Goal: Task Accomplishment & Management: Complete application form

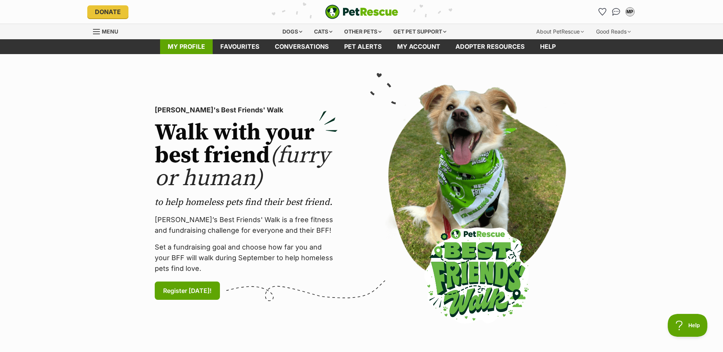
click at [194, 48] on link "My profile" at bounding box center [186, 46] width 53 height 15
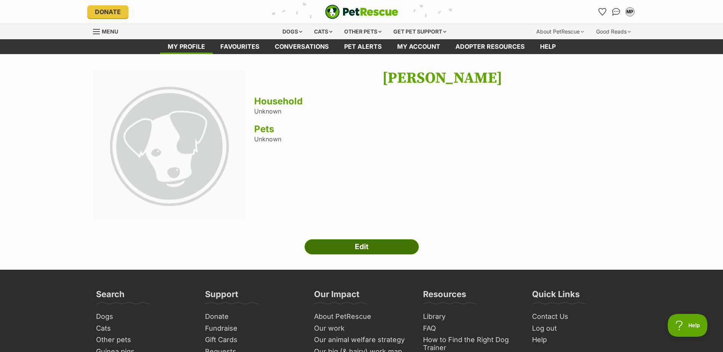
click at [407, 243] on link "Edit" at bounding box center [362, 246] width 114 height 15
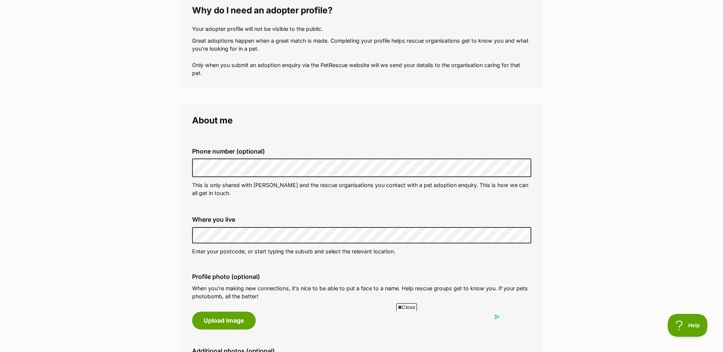
scroll to position [117, 0]
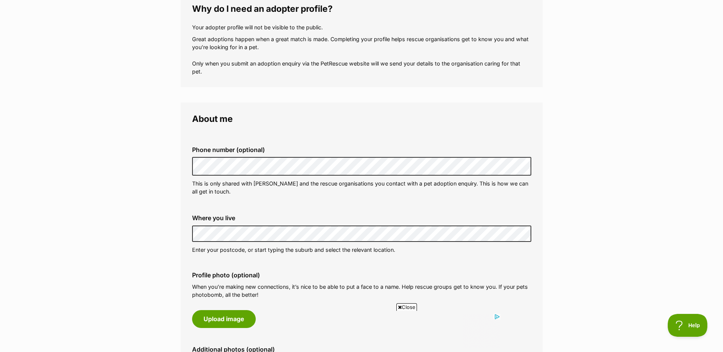
click at [243, 252] on p "Enter your postcode, or start typing the suburb and select the relevant locatio…" at bounding box center [361, 250] width 339 height 8
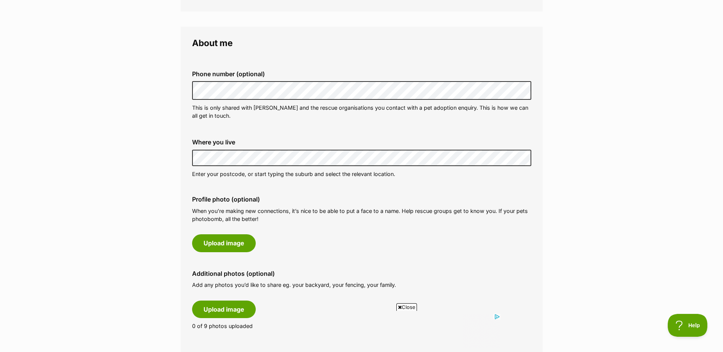
scroll to position [194, 0]
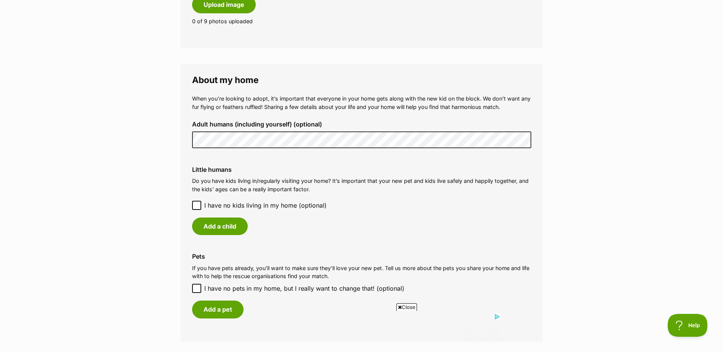
scroll to position [499, 0]
click at [220, 225] on button "Add a child" at bounding box center [220, 226] width 56 height 18
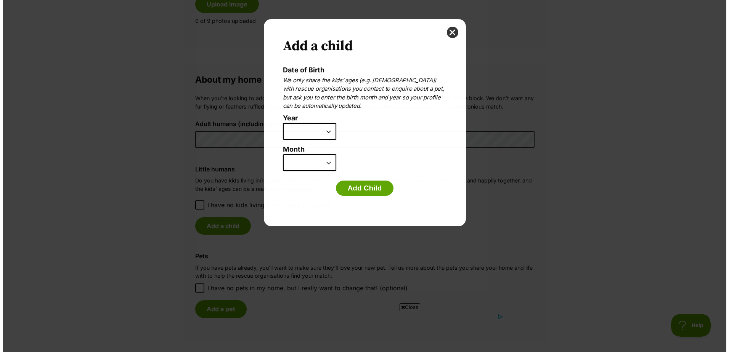
scroll to position [0, 0]
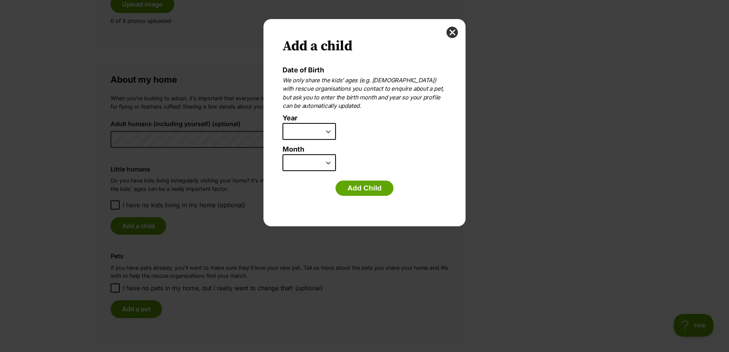
click at [310, 138] on select "2025 2024 2023 2022 2021 2020 2019 2018 2017 2016 2015 2014 2013 2012 2011 2010…" at bounding box center [309, 131] width 53 height 17
select select "2019"
click at [283, 123] on select "2025 2024 2023 2022 2021 2020 2019 2018 2017 2016 2015 2014 2013 2012 2011 2010…" at bounding box center [309, 131] width 53 height 17
click at [313, 163] on select "January February March April May June July August September October November De…" at bounding box center [309, 162] width 53 height 17
select select "5"
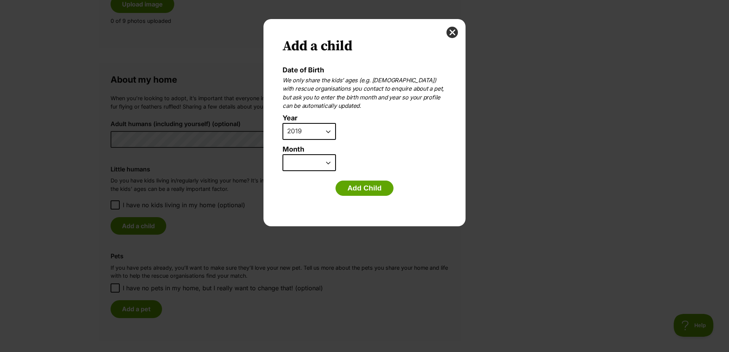
click at [283, 154] on select "January February March April May June July August September October November De…" at bounding box center [309, 162] width 53 height 17
click at [345, 191] on button "Add Child" at bounding box center [365, 188] width 58 height 15
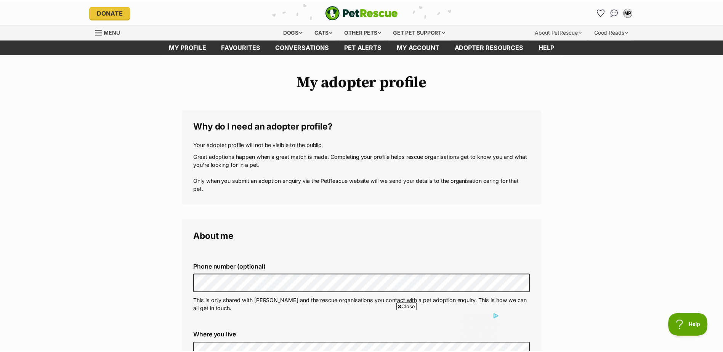
scroll to position [499, 0]
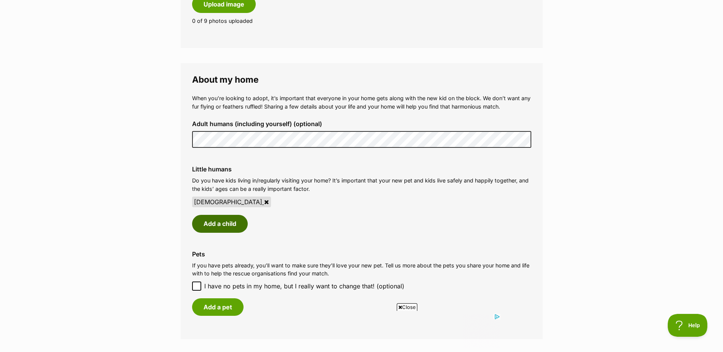
click at [212, 223] on button "Add a child" at bounding box center [220, 224] width 56 height 18
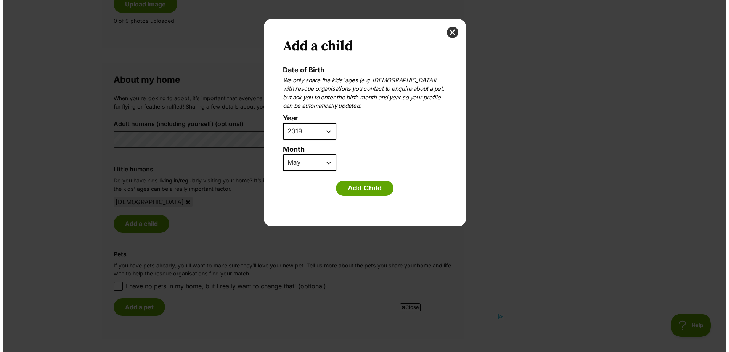
scroll to position [0, 0]
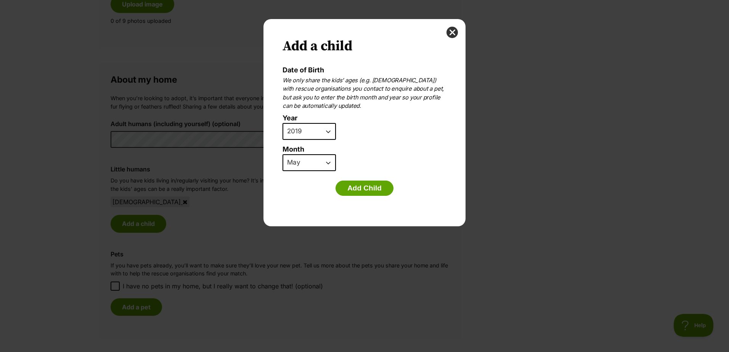
click at [310, 131] on select "2025 2024 2023 2022 2021 2020 2019 2018 2017 2016 2015 2014 2013 2012 2011 2010…" at bounding box center [309, 131] width 53 height 17
select select "2016"
click at [283, 123] on select "2025 2024 2023 2022 2021 2020 2019 2018 2017 2016 2015 2014 2013 2012 2011 2010…" at bounding box center [309, 131] width 53 height 17
click at [312, 161] on select "January February March April May June July August September October November De…" at bounding box center [309, 162] width 53 height 17
select select "6"
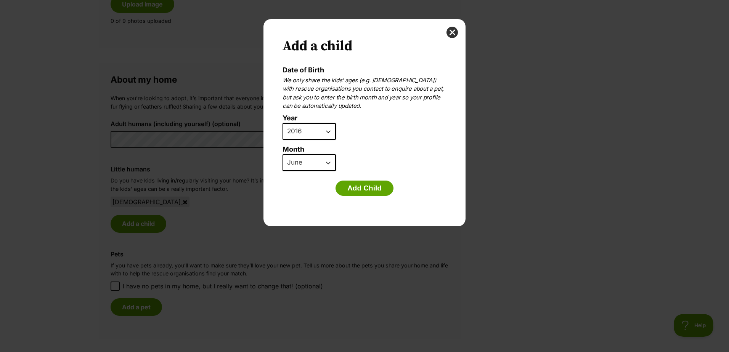
click at [283, 154] on select "January February March April May June July August September October November De…" at bounding box center [309, 162] width 53 height 17
click at [363, 181] on button "Add Child" at bounding box center [365, 188] width 58 height 15
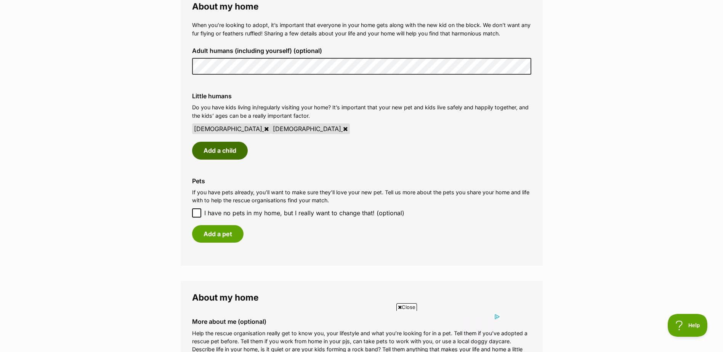
scroll to position [575, 0]
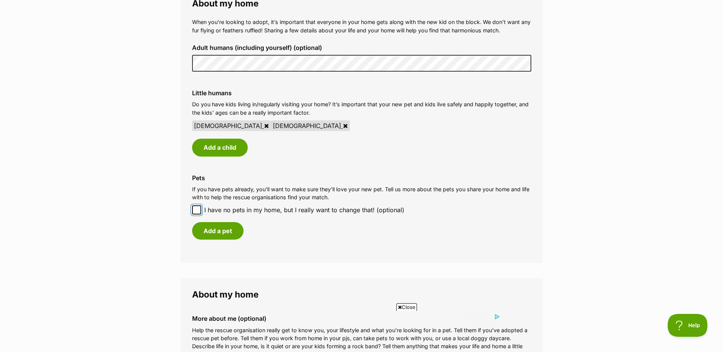
click at [199, 214] on input "I have no pets in my home, but I really want to change that! (optional)" at bounding box center [196, 210] width 9 height 9
checkbox input "true"
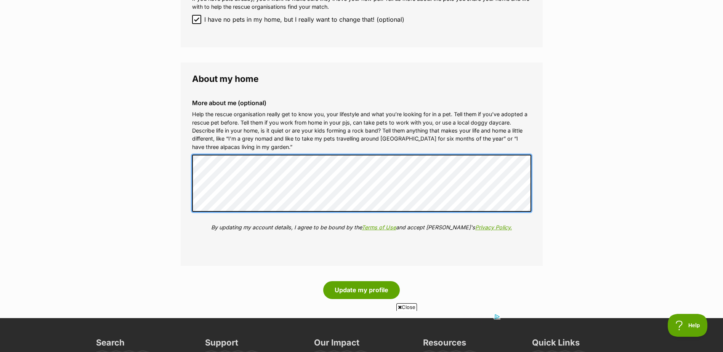
scroll to position [0, 0]
click at [186, 207] on div "More about me (optional) Help the rescue organisation really get to know you, y…" at bounding box center [362, 171] width 352 height 156
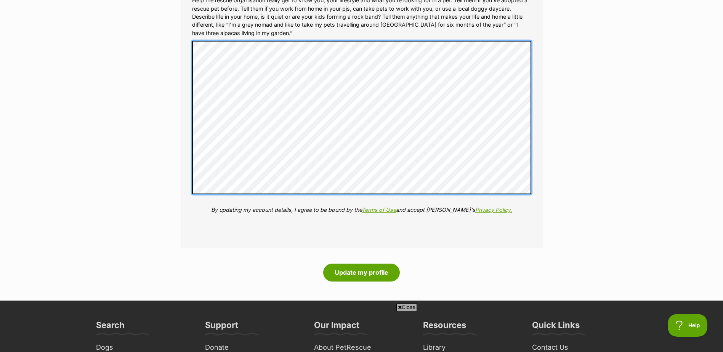
scroll to position [880, 0]
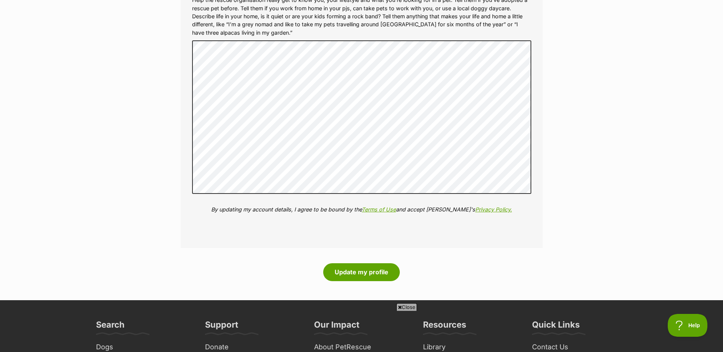
click at [357, 271] on button "Update my profile" at bounding box center [361, 272] width 77 height 18
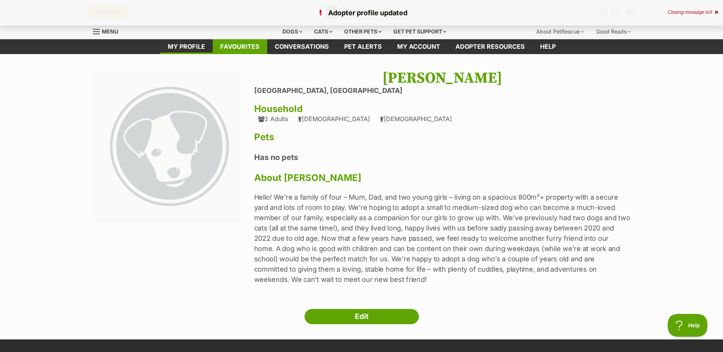
click at [220, 45] on link "Favourites" at bounding box center [240, 46] width 55 height 15
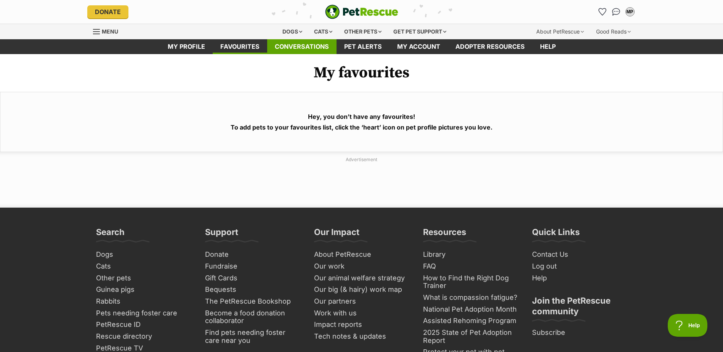
click at [302, 50] on link "Conversations" at bounding box center [301, 46] width 69 height 15
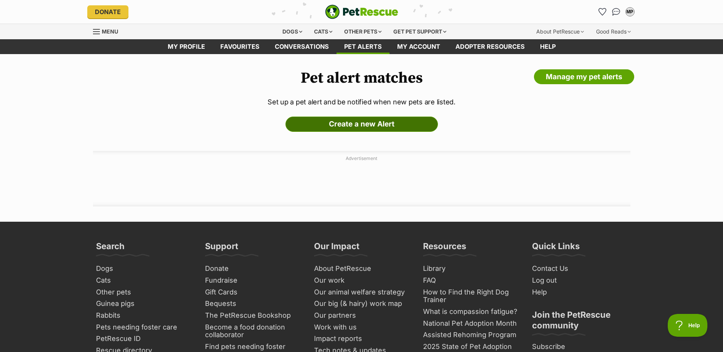
click at [360, 122] on link "Create a new Alert" at bounding box center [362, 124] width 153 height 15
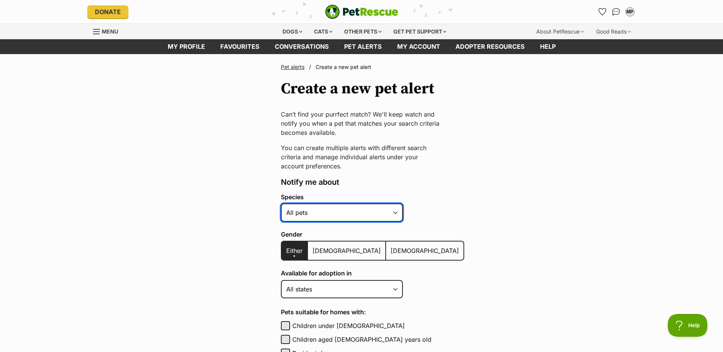
click at [328, 213] on select "Alpaca Bird Cat Chicken Cow Dog Donkey Duck Ferret Fish Goat Goose Guinea Fowl …" at bounding box center [342, 213] width 122 height 18
select select "1"
click at [281, 204] on select "Alpaca Bird Cat Chicken Cow Dog Donkey Duck Ferret Fish Goat Goose Guinea Fowl …" at bounding box center [342, 213] width 122 height 18
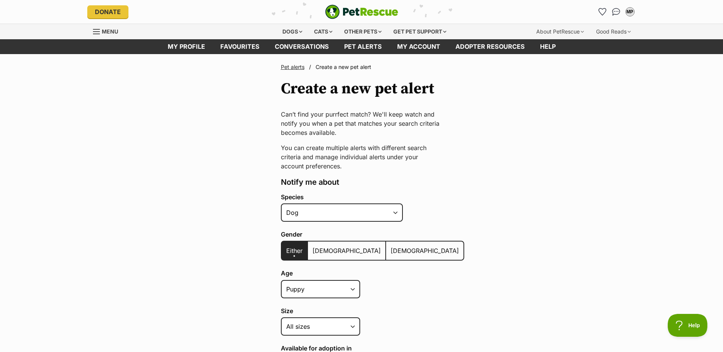
click at [391, 249] on span "[DEMOGRAPHIC_DATA]" at bounding box center [425, 251] width 68 height 8
click at [390, 246] on input "[DEMOGRAPHIC_DATA]" at bounding box center [390, 246] width 0 height 0
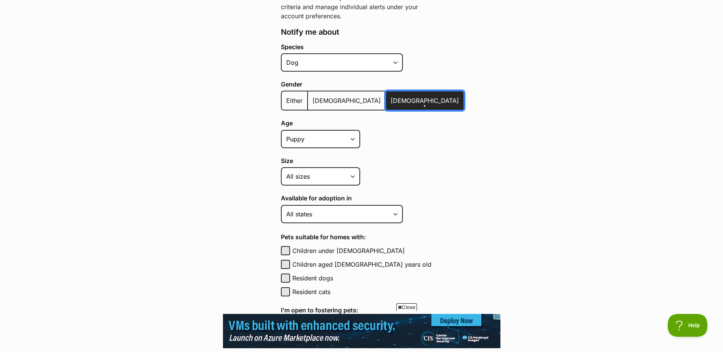
scroll to position [153, 0]
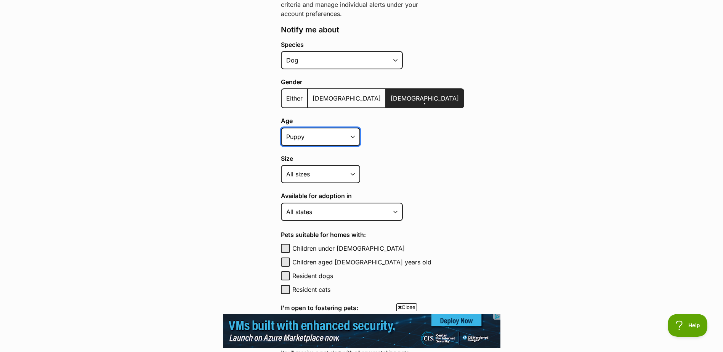
click at [322, 133] on select "Puppy Adult Senior All ages" at bounding box center [320, 137] width 79 height 18
click at [281, 128] on select "Puppy Adult Senior All ages" at bounding box center [320, 137] width 79 height 18
drag, startPoint x: 318, startPoint y: 136, endPoint x: 319, endPoint y: 140, distance: 3.9
click at [318, 136] on select "Puppy Adult Senior All ages" at bounding box center [320, 137] width 79 height 18
select select "puppy"
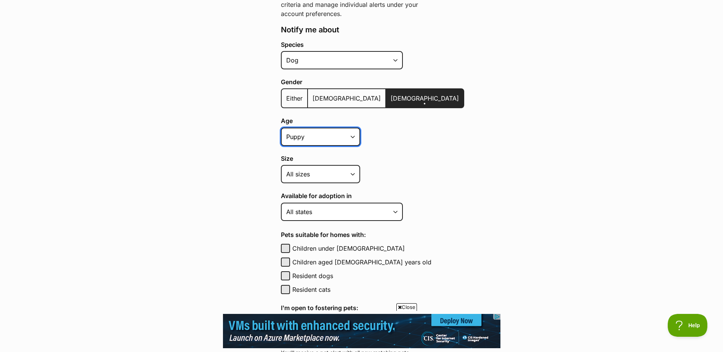
click at [281, 128] on select "Puppy Adult Senior All ages" at bounding box center [320, 137] width 79 height 18
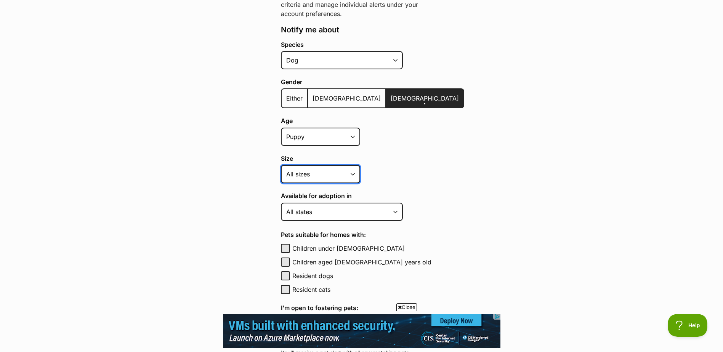
click at [304, 174] on select "Small Medium Large All sizes" at bounding box center [320, 174] width 79 height 18
select select "small"
click at [281, 165] on select "Small Medium Large All sizes" at bounding box center [320, 174] width 79 height 18
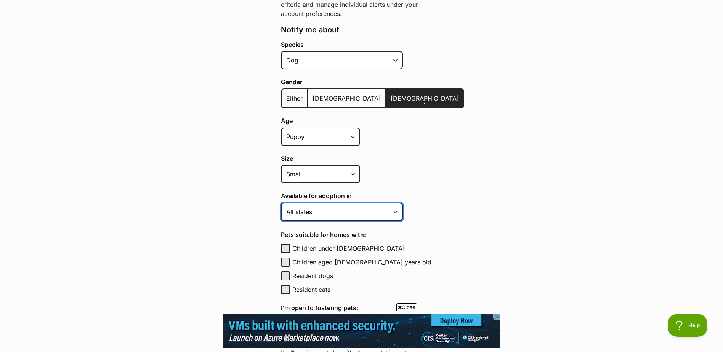
click at [327, 217] on select "Australian Capital Territory New South Wales Northern Territory Queensland Sout…" at bounding box center [342, 212] width 122 height 18
select select "3"
click at [281, 203] on select "Australian Capital Territory New South Wales Northern Territory Queensland Sout…" at bounding box center [342, 212] width 122 height 18
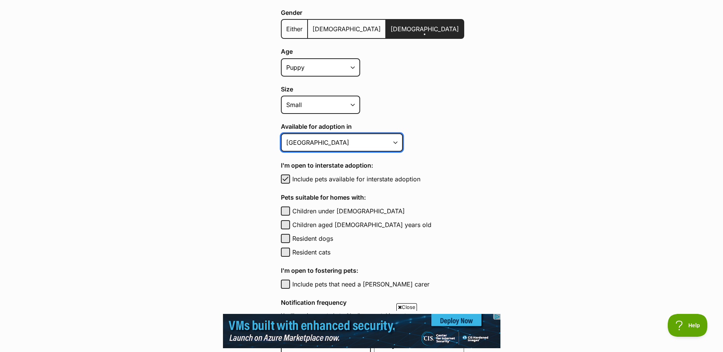
scroll to position [229, 0]
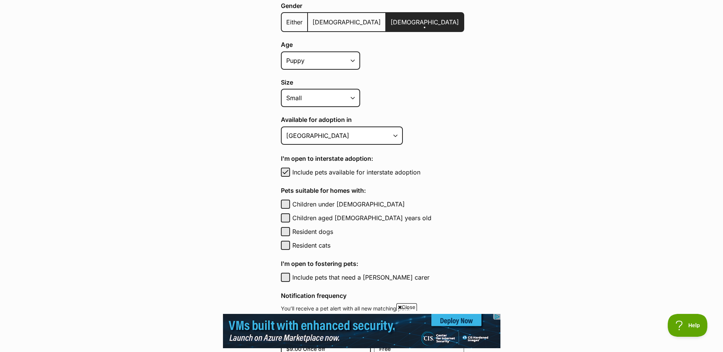
click at [383, 172] on label "Include pets available for interstate adoption" at bounding box center [378, 172] width 172 height 9
click at [290, 172] on button "Include pets available for interstate adoption" at bounding box center [285, 172] width 9 height 9
checkbox input "false"
click at [330, 217] on label "Children aged 6 to 12 years old" at bounding box center [378, 218] width 172 height 9
click at [290, 217] on button "Children aged 6 to 12 years old" at bounding box center [285, 218] width 9 height 9
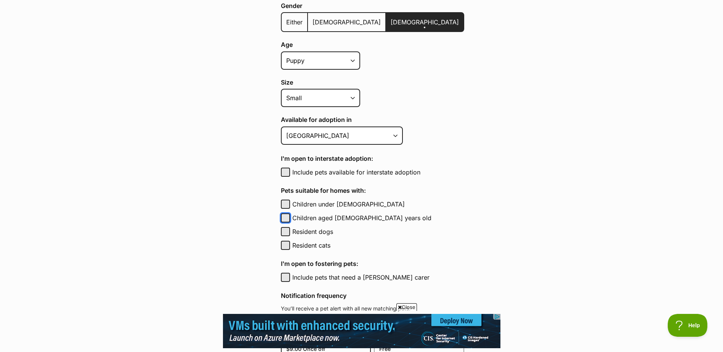
checkbox input "true"
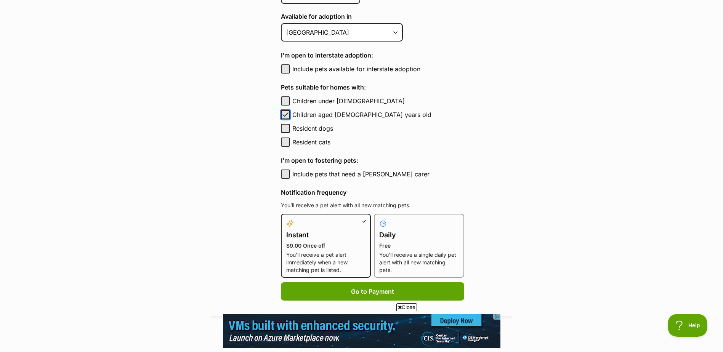
scroll to position [381, 0]
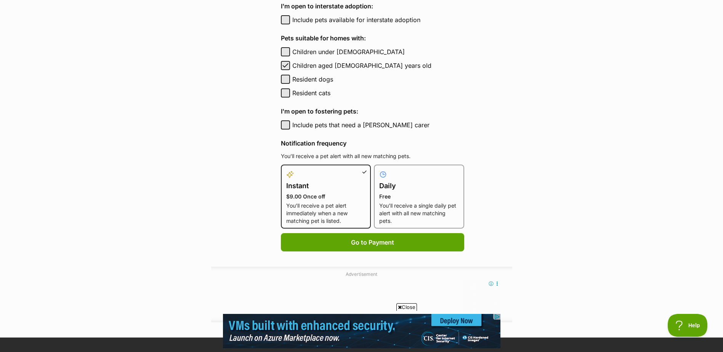
click at [426, 197] on p "Free" at bounding box center [419, 197] width 80 height 8
click at [379, 170] on input "Daily Free You’ll receive a single daily pet alert with all new matching pets." at bounding box center [379, 169] width 0 height 0
radio input "true"
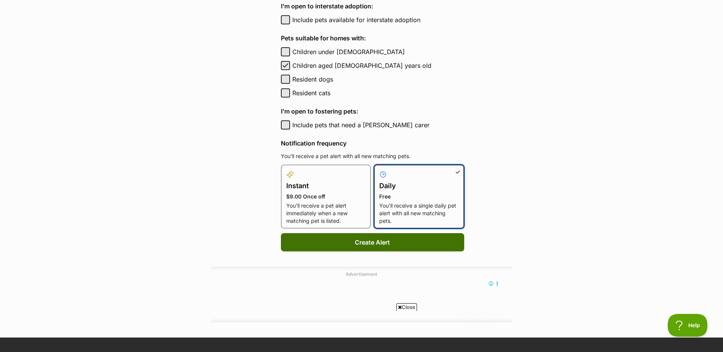
scroll to position [0, 0]
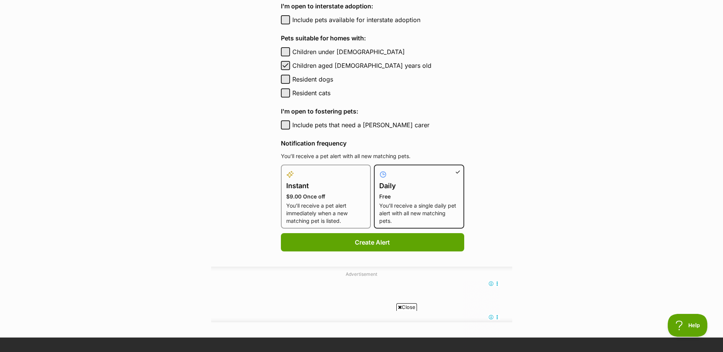
click at [411, 199] on p "Free" at bounding box center [419, 197] width 80 height 8
click at [379, 170] on input "Daily Free You’ll receive a single daily pet alert with all new matching pets." at bounding box center [379, 169] width 0 height 0
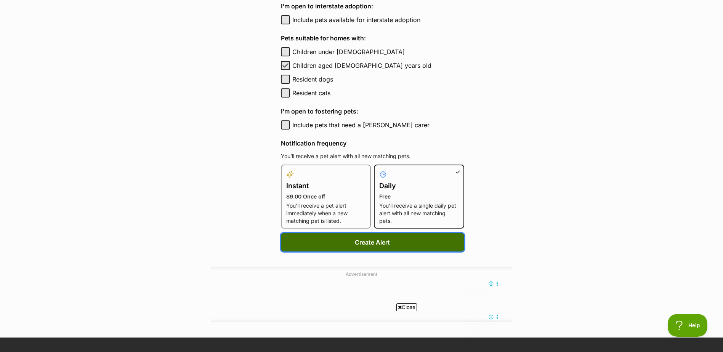
click at [406, 240] on button "Create Alert" at bounding box center [372, 242] width 183 height 18
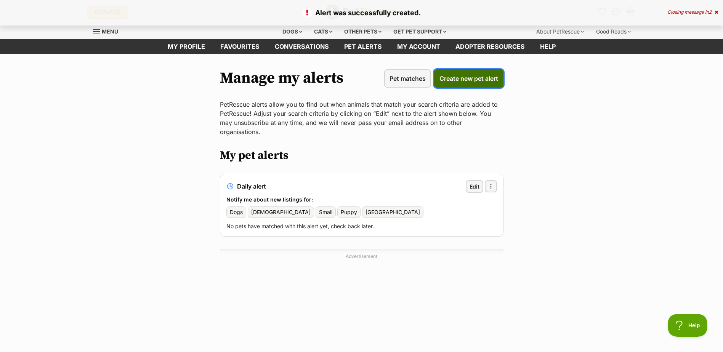
click at [468, 80] on span "Create new pet alert" at bounding box center [469, 78] width 59 height 9
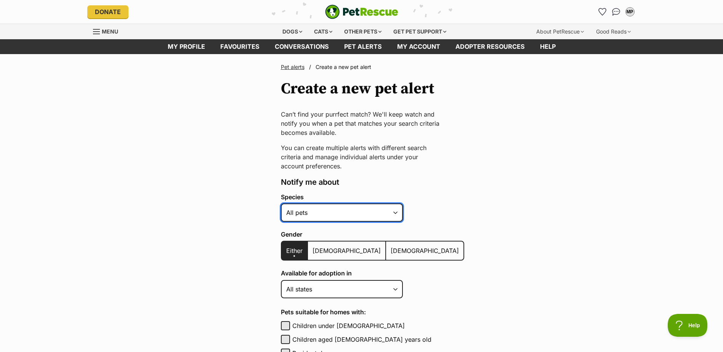
click at [389, 210] on select "Alpaca Bird Cat Chicken Cow Dog Donkey Duck Ferret Fish Goat Goose Guinea Fowl …" at bounding box center [342, 213] width 122 height 18
select select "1"
click at [281, 204] on select "Alpaca Bird Cat Chicken Cow Dog Donkey Duck Ferret Fish Goat Goose Guinea Fowl …" at bounding box center [342, 213] width 122 height 18
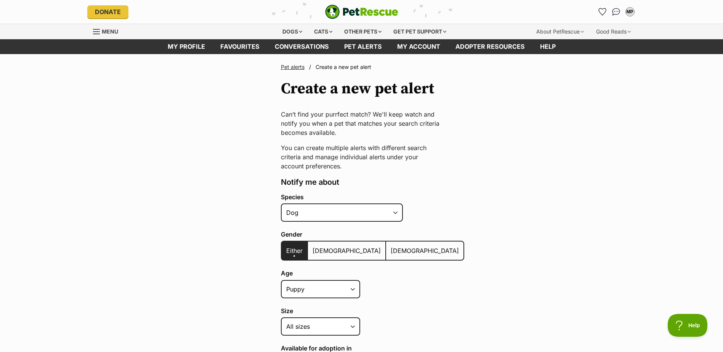
click at [391, 252] on span "Female" at bounding box center [425, 251] width 68 height 8
click at [390, 246] on input "Female" at bounding box center [390, 246] width 0 height 0
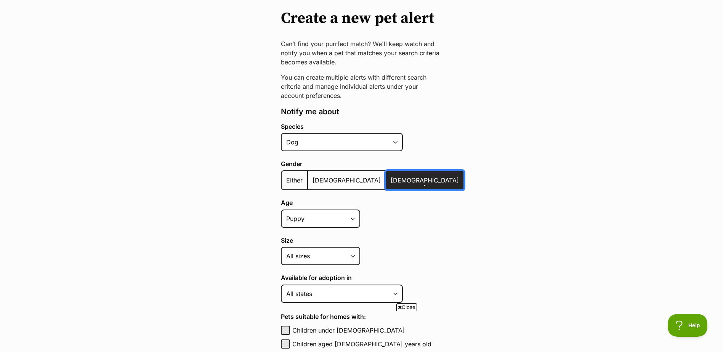
scroll to position [76, 0]
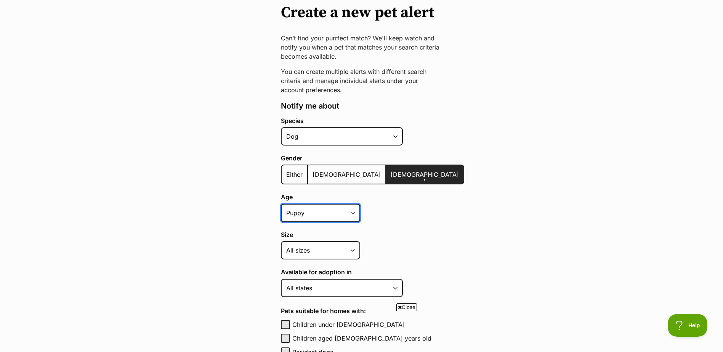
click at [335, 219] on select "Puppy Adult Senior All ages" at bounding box center [320, 213] width 79 height 18
select select "adult"
click at [281, 204] on select "Puppy Adult Senior All ages" at bounding box center [320, 213] width 79 height 18
click at [413, 217] on div "Age Puppy Adult Senior All ages" at bounding box center [372, 208] width 183 height 28
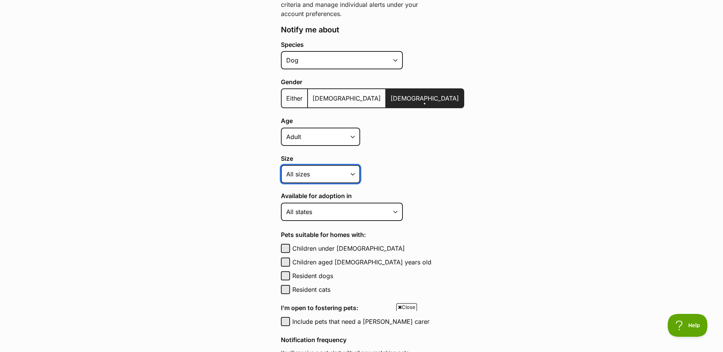
click at [335, 171] on select "Small Medium Large All sizes" at bounding box center [320, 174] width 79 height 18
select select "medium"
click at [281, 165] on select "Small Medium Large All sizes" at bounding box center [320, 174] width 79 height 18
click at [384, 179] on div "Size Small Medium Large All sizes" at bounding box center [372, 169] width 183 height 28
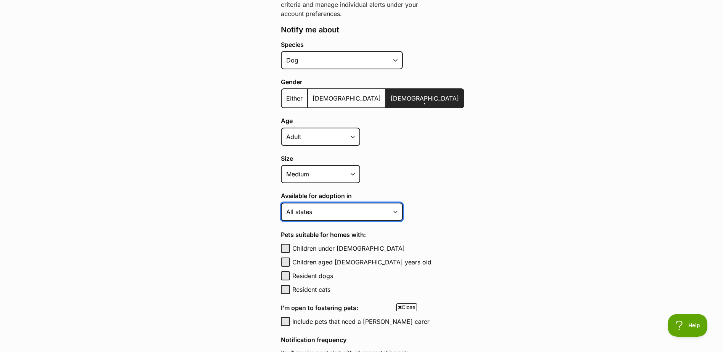
click at [356, 208] on select "Australian Capital Territory New South Wales Northern Territory Queensland Sout…" at bounding box center [342, 212] width 122 height 18
select select "3"
click at [281, 203] on select "Australian Capital Territory New South Wales Northern Territory Queensland Sout…" at bounding box center [342, 212] width 122 height 18
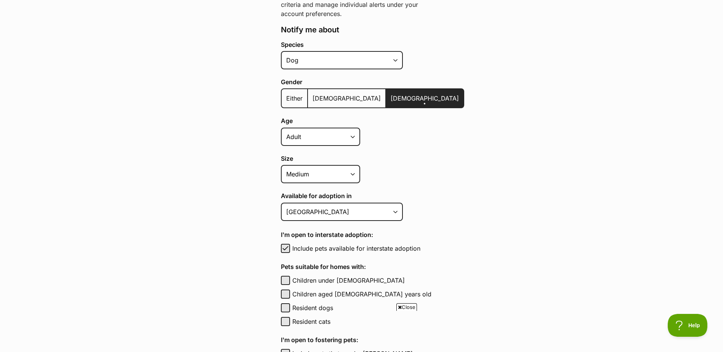
click at [425, 238] on h4 "I'm open to interstate adoption:" at bounding box center [372, 234] width 183 height 9
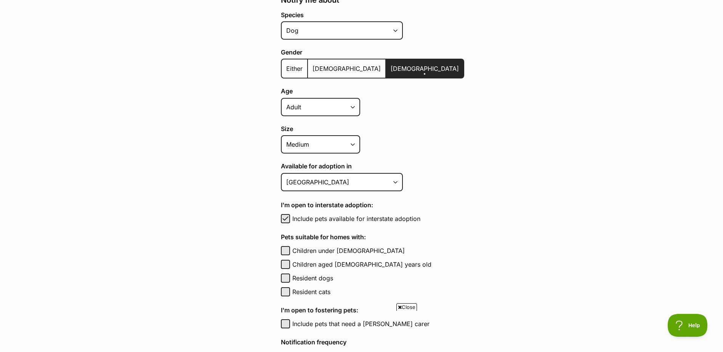
scroll to position [229, 0]
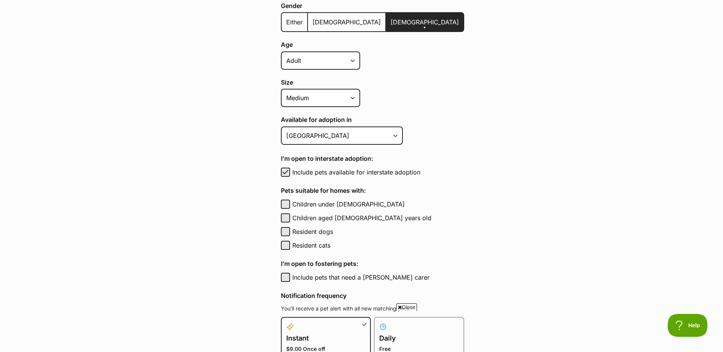
click at [326, 218] on label "Children aged 6 to 12 years old" at bounding box center [378, 218] width 172 height 9
click at [290, 218] on button "Children aged 6 to 12 years old" at bounding box center [285, 218] width 9 height 9
checkbox input "true"
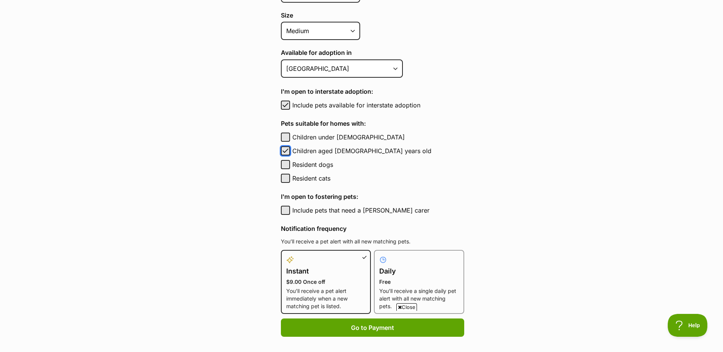
scroll to position [305, 0]
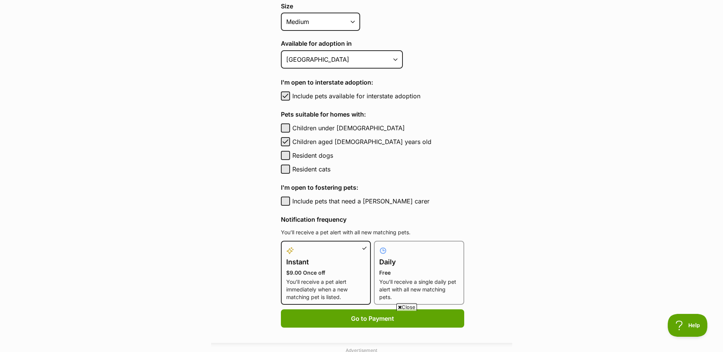
click at [395, 265] on h4 "Daily" at bounding box center [419, 262] width 80 height 11
click at [379, 246] on input "Daily Free You’ll receive a single daily pet alert with all new matching pets." at bounding box center [379, 246] width 0 height 0
radio input "true"
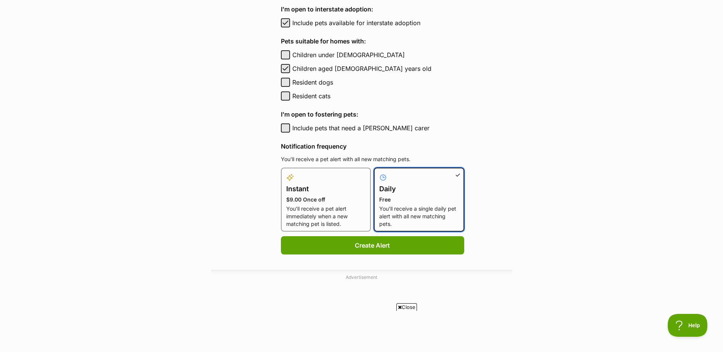
scroll to position [381, 0]
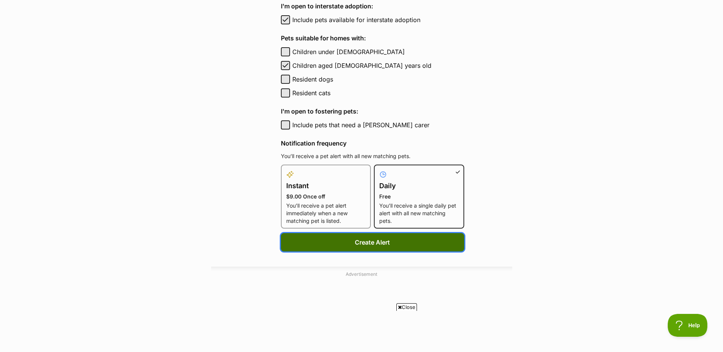
click at [380, 240] on button "Create Alert" at bounding box center [372, 242] width 183 height 18
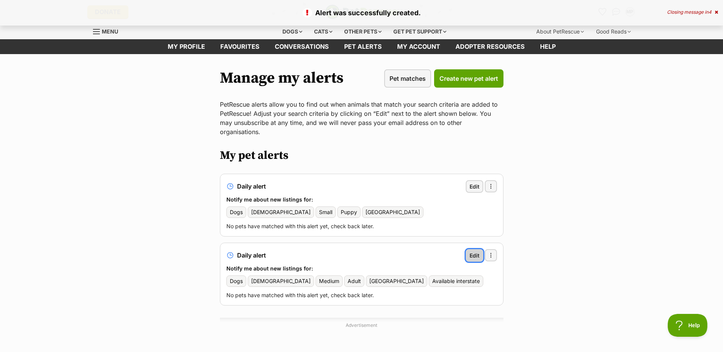
click at [474, 252] on span "Edit" at bounding box center [475, 256] width 10 height 8
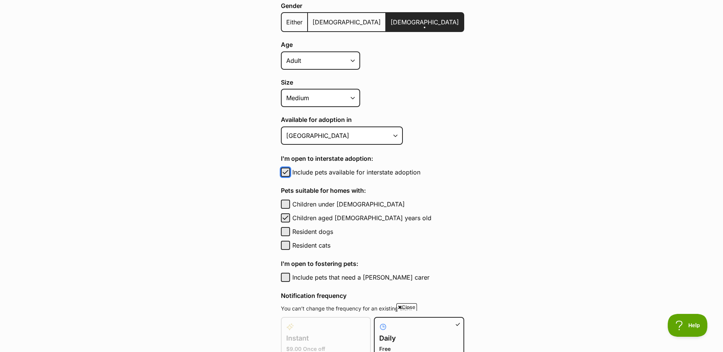
click at [283, 171] on span "button" at bounding box center [286, 172] width 8 height 9
checkbox input "false"
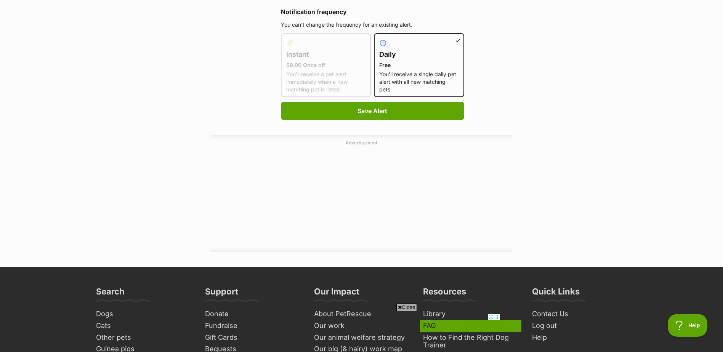
scroll to position [572, 0]
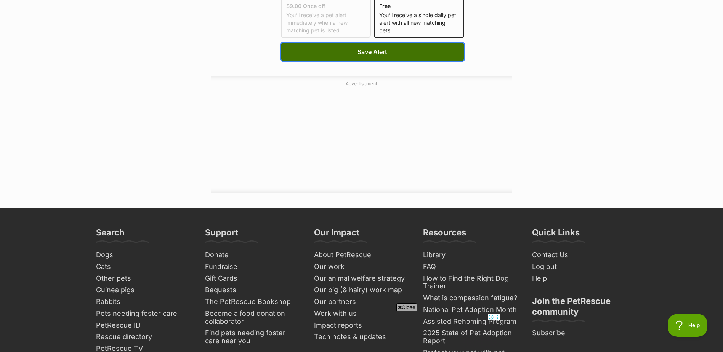
click at [377, 50] on button "Save Alert" at bounding box center [372, 52] width 183 height 18
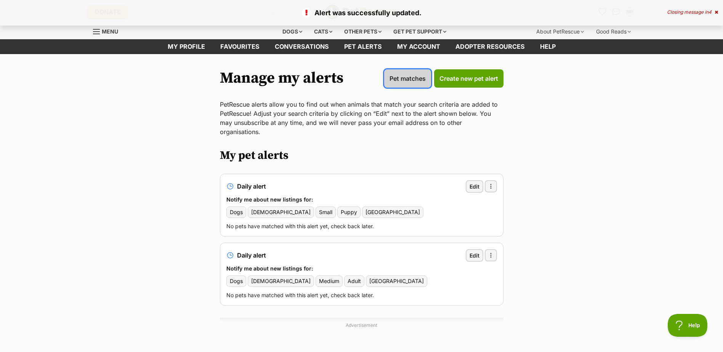
click at [400, 80] on span "Pet matches" at bounding box center [408, 78] width 36 height 9
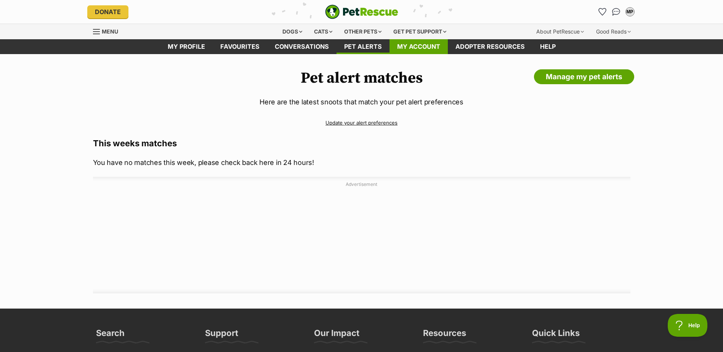
click at [408, 52] on link "My account" at bounding box center [419, 46] width 58 height 15
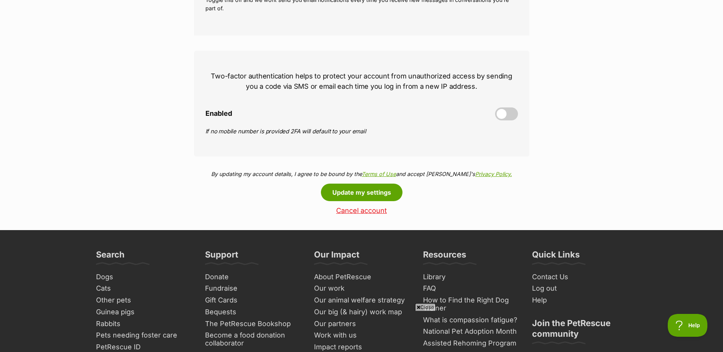
scroll to position [305, 0]
click at [500, 118] on span at bounding box center [506, 113] width 23 height 13
click at [0, 0] on input "Enabled" at bounding box center [0, 0] width 0 height 0
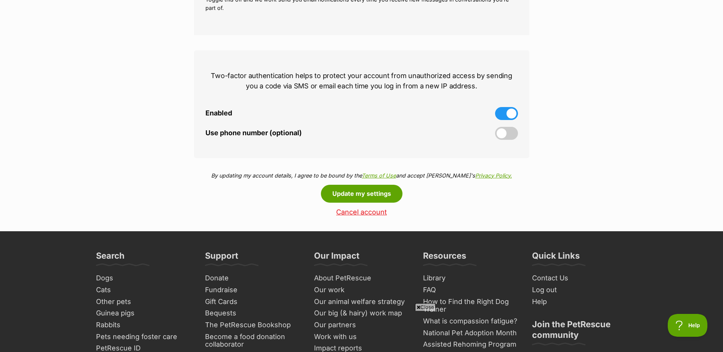
click at [501, 137] on span at bounding box center [506, 133] width 23 height 13
click at [0, 0] on input "Use phone number (optional)" at bounding box center [0, 0] width 0 height 0
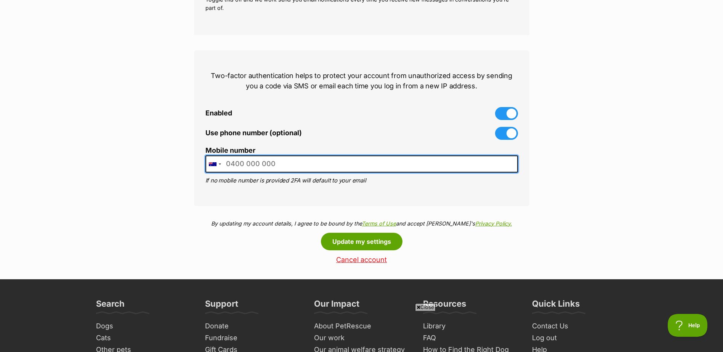
click at [402, 169] on input "Mobile number" at bounding box center [362, 164] width 313 height 17
type input "0433364041"
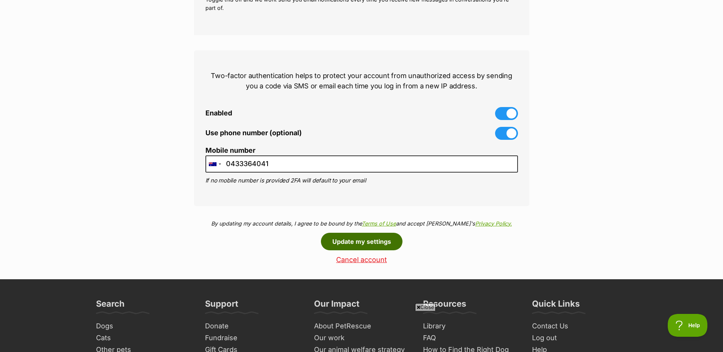
click at [368, 239] on button "Update my settings" at bounding box center [362, 242] width 82 height 18
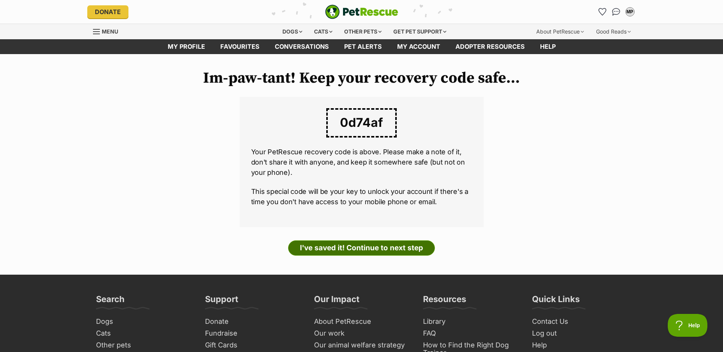
click at [358, 245] on link "I've saved it! Continue to next step" at bounding box center [361, 248] width 147 height 15
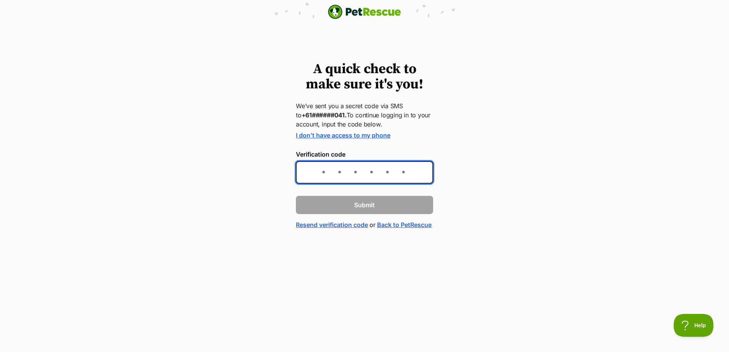
click at [308, 172] on input "Verification code" at bounding box center [364, 172] width 137 height 22
type input "901182"
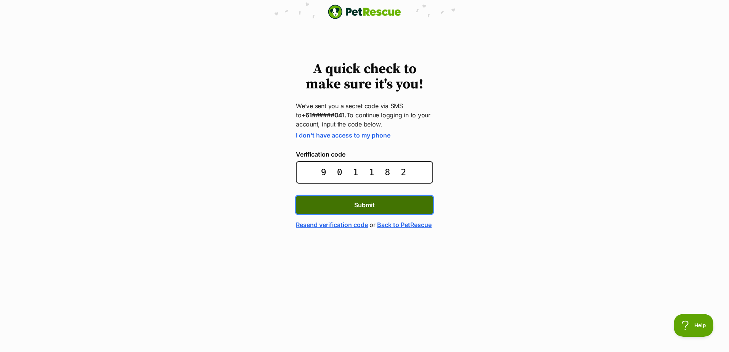
click at [344, 196] on button "Submit" at bounding box center [364, 205] width 137 height 18
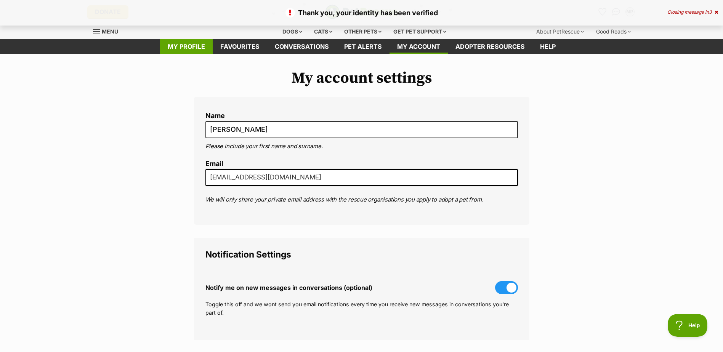
click at [197, 47] on link "My profile" at bounding box center [186, 46] width 53 height 15
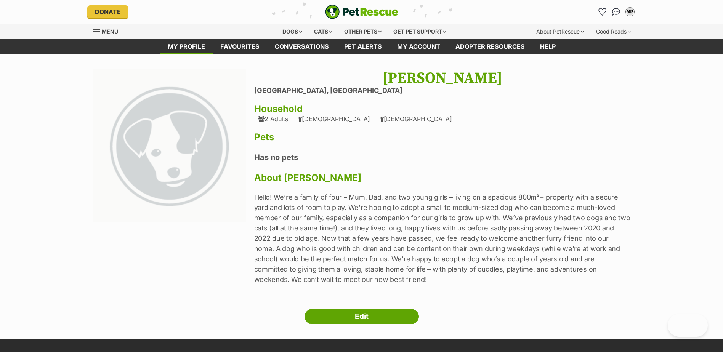
click at [97, 30] on div "Menu" at bounding box center [97, 32] width 8 height 6
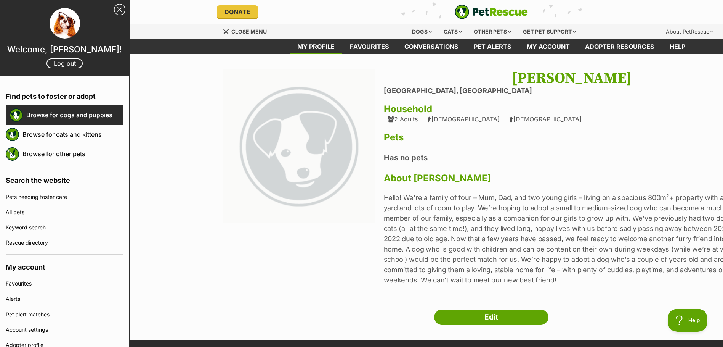
click at [51, 116] on link "Browse for dogs and puppies" at bounding box center [74, 115] width 97 height 16
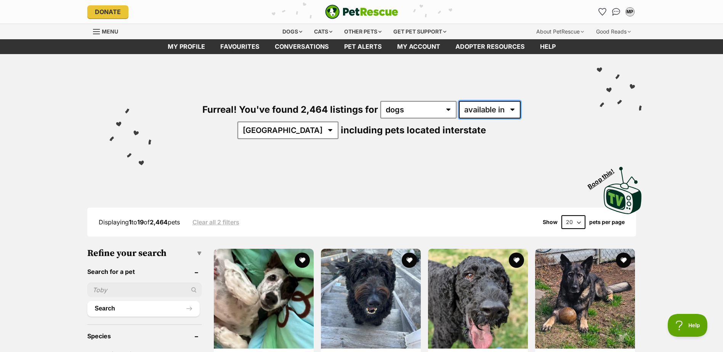
click at [459, 117] on select "available in located in" at bounding box center [490, 110] width 62 height 18
click at [503, 143] on div "Furreal! You've found 2,464 listings for any type of pet cats dogs other pets a…" at bounding box center [362, 107] width 561 height 106
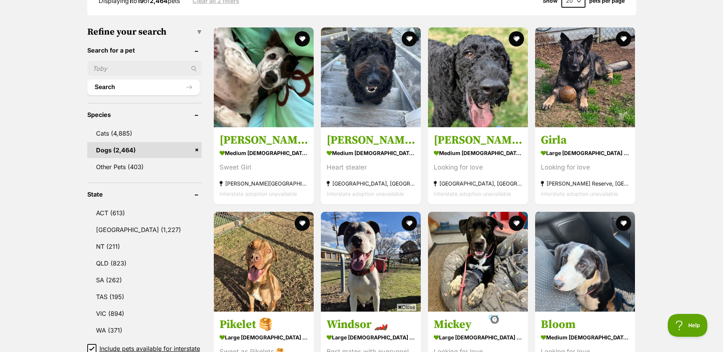
scroll to position [229, 0]
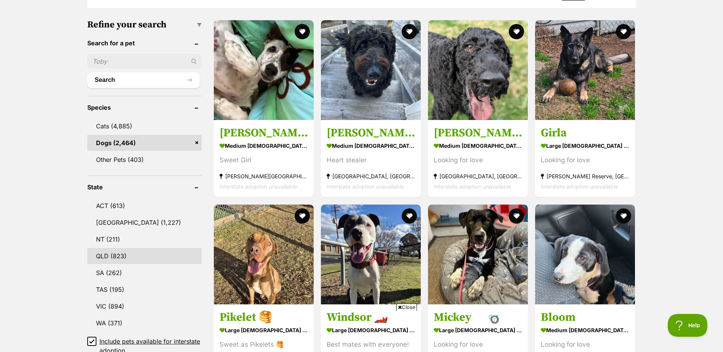
click at [118, 253] on link "QLD (823)" at bounding box center [144, 256] width 114 height 16
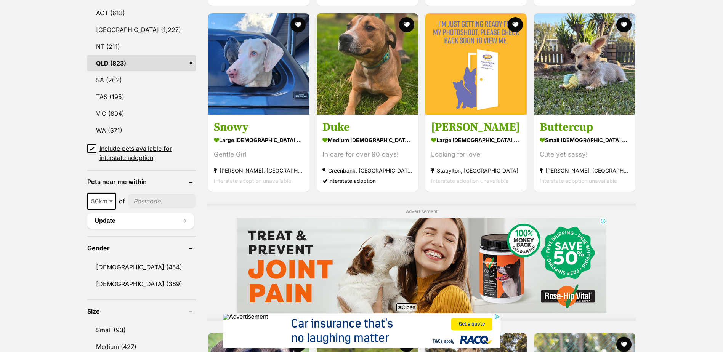
click at [90, 146] on icon at bounding box center [91, 148] width 5 height 5
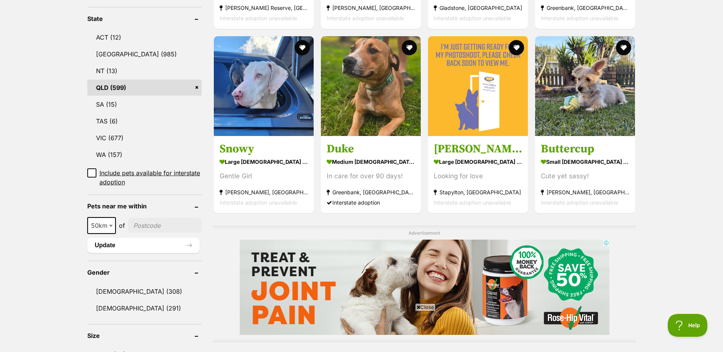
scroll to position [381, 0]
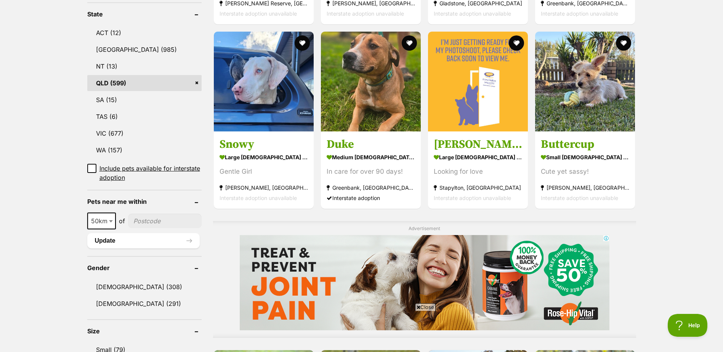
click at [97, 225] on span "50km" at bounding box center [101, 221] width 27 height 11
select select "25"
click at [167, 215] on input"] "postcode" at bounding box center [165, 221] width 74 height 14
type input"] "4500"
click at [146, 242] on button "Update" at bounding box center [143, 240] width 112 height 15
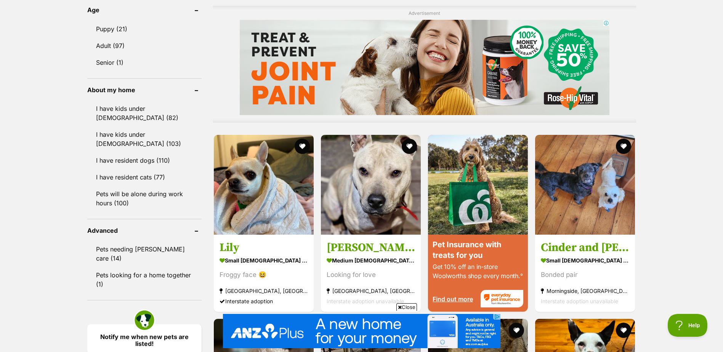
scroll to position [610, 0]
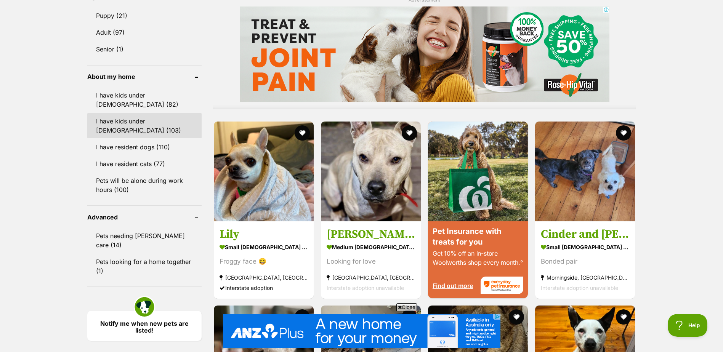
click at [119, 114] on link "I have kids under [DEMOGRAPHIC_DATA] (103)" at bounding box center [144, 125] width 114 height 25
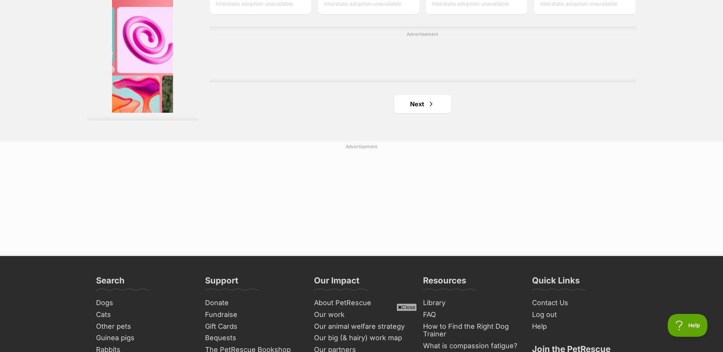
scroll to position [1373, 0]
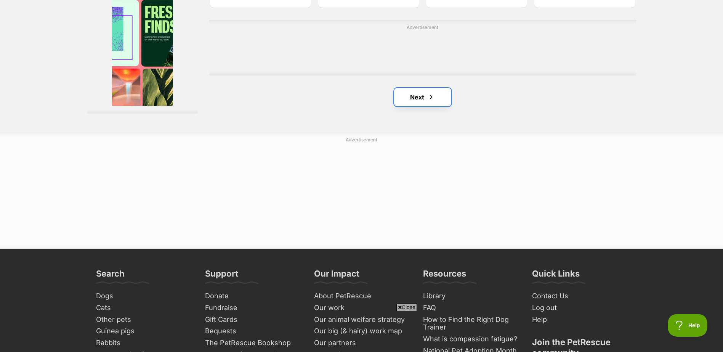
click at [411, 103] on link "Next" at bounding box center [422, 97] width 57 height 18
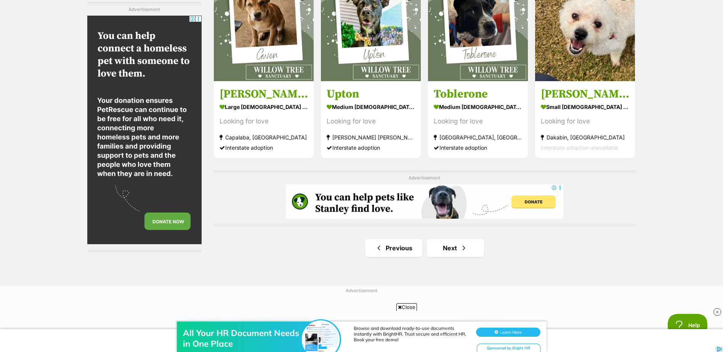
scroll to position [1258, 0]
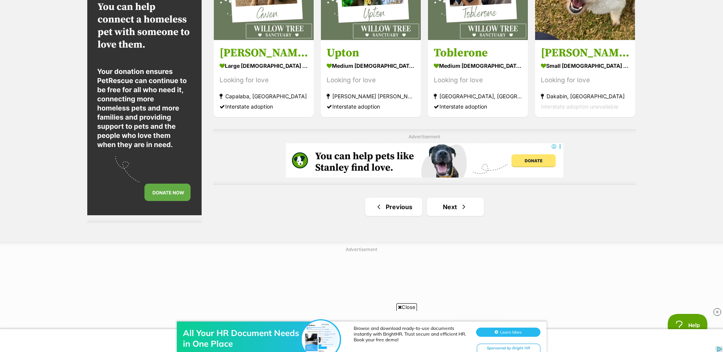
click at [466, 199] on link "Next" at bounding box center [455, 207] width 57 height 18
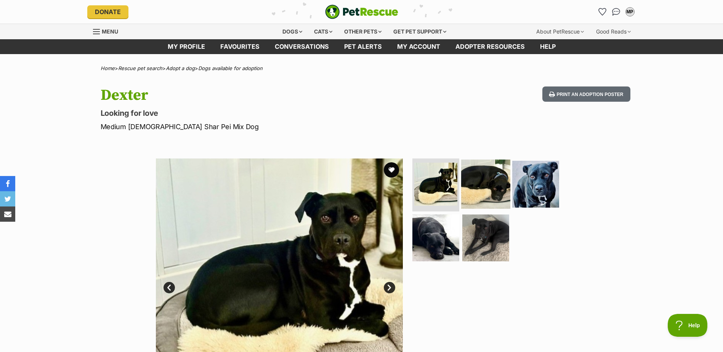
click at [482, 181] on img at bounding box center [485, 183] width 49 height 49
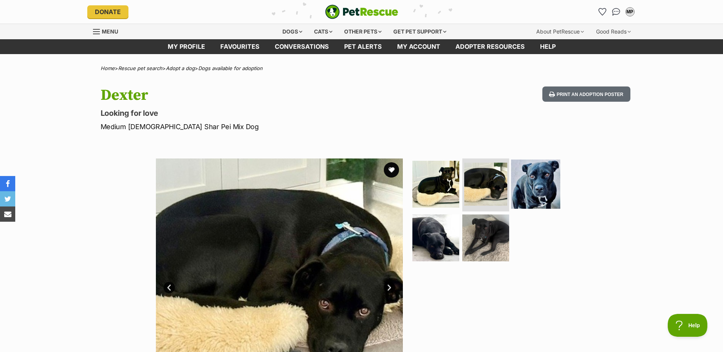
click at [541, 177] on img at bounding box center [535, 183] width 49 height 49
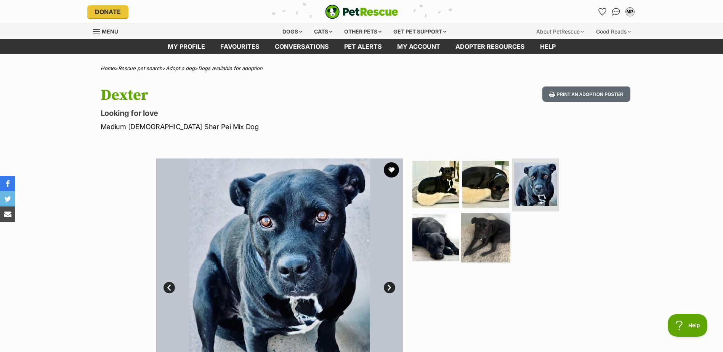
click at [491, 226] on img at bounding box center [485, 238] width 49 height 49
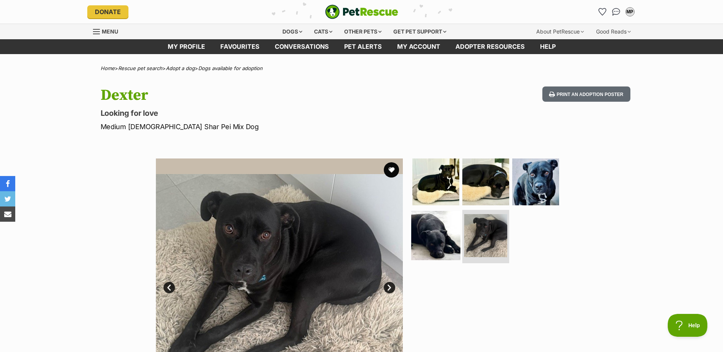
click at [441, 229] on img at bounding box center [435, 235] width 49 height 49
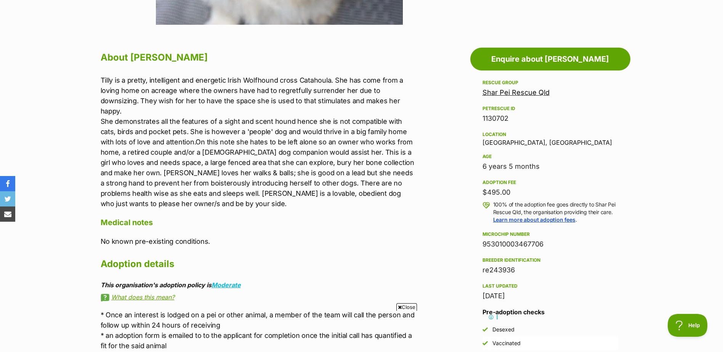
scroll to position [381, 0]
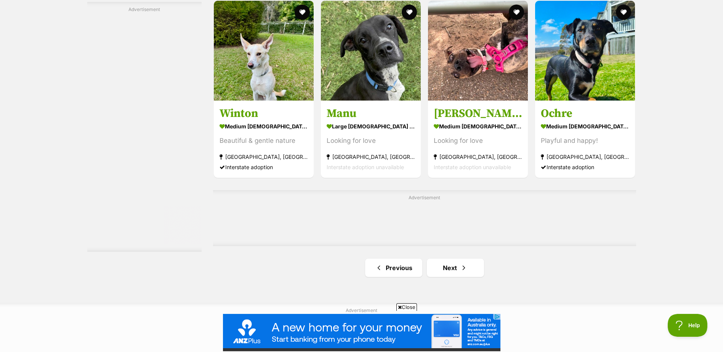
scroll to position [1258, 0]
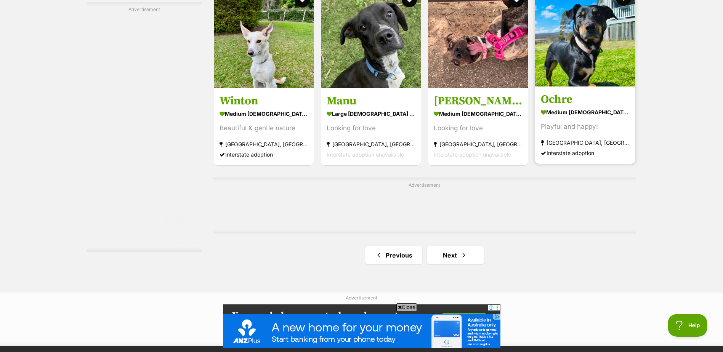
click at [570, 130] on div "Playful and happy!" at bounding box center [585, 127] width 88 height 10
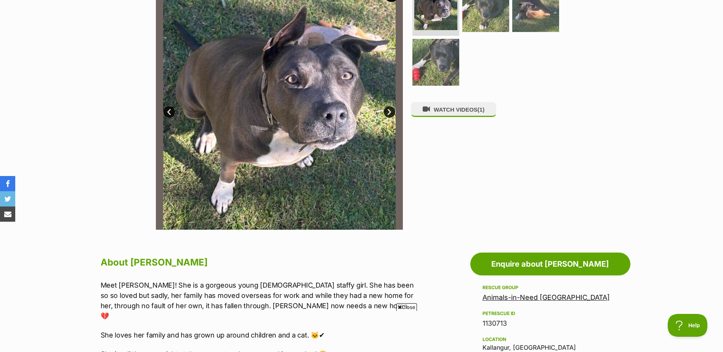
scroll to position [114, 0]
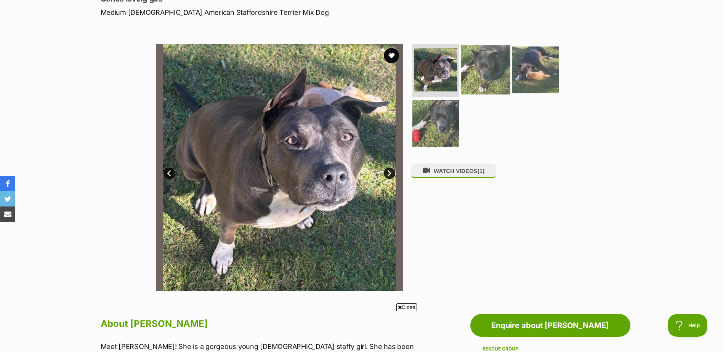
click at [474, 57] on img at bounding box center [485, 69] width 49 height 49
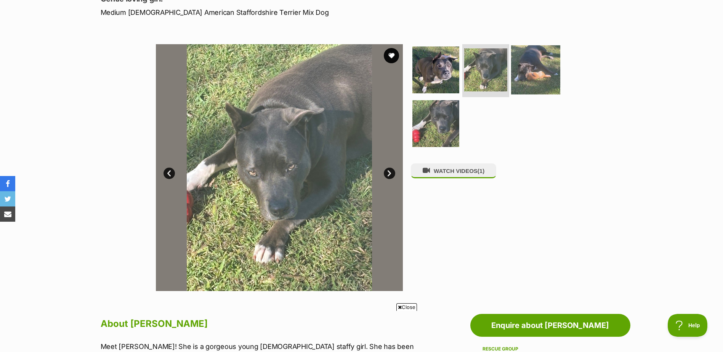
click at [530, 58] on img at bounding box center [535, 69] width 49 height 49
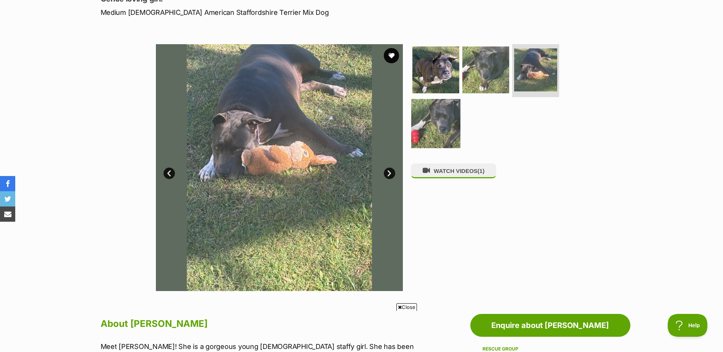
click at [434, 118] on img at bounding box center [435, 123] width 49 height 49
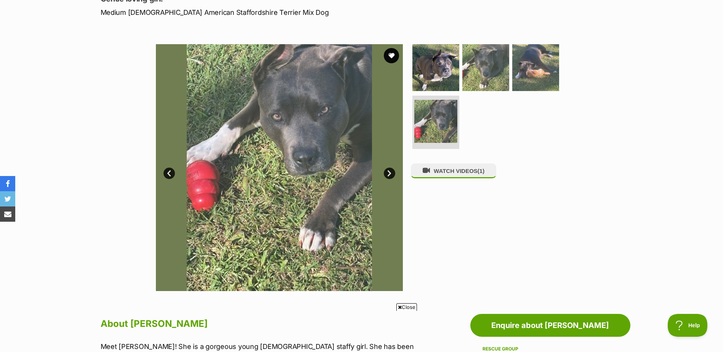
scroll to position [0, 0]
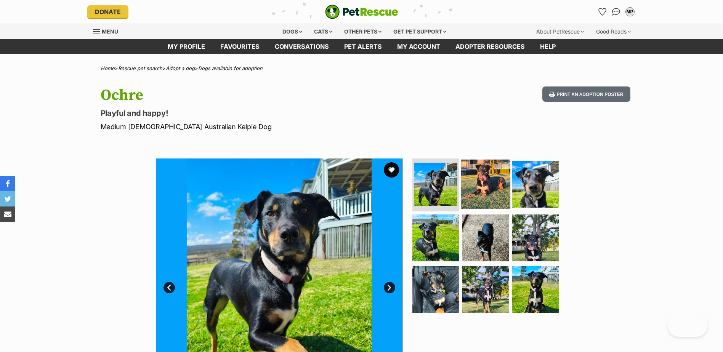
click at [493, 191] on img at bounding box center [485, 183] width 49 height 49
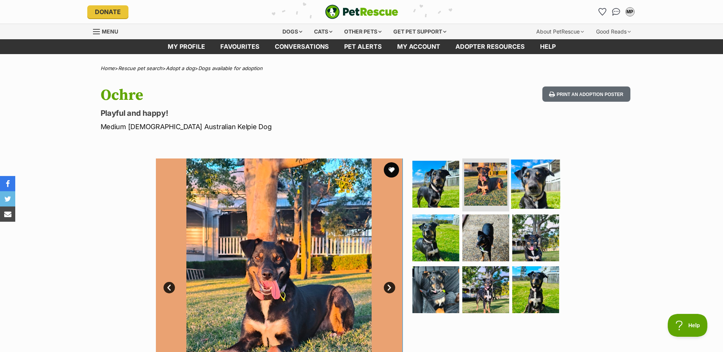
click at [538, 181] on img at bounding box center [535, 183] width 49 height 49
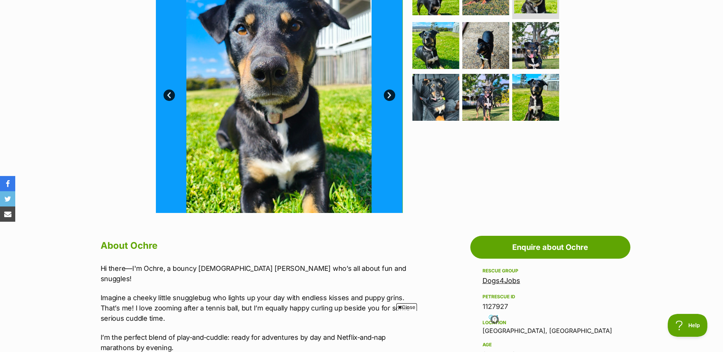
scroll to position [229, 0]
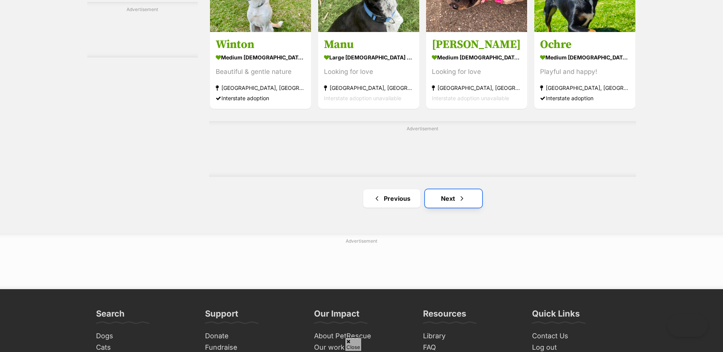
click at [432, 202] on link "Next" at bounding box center [453, 199] width 57 height 18
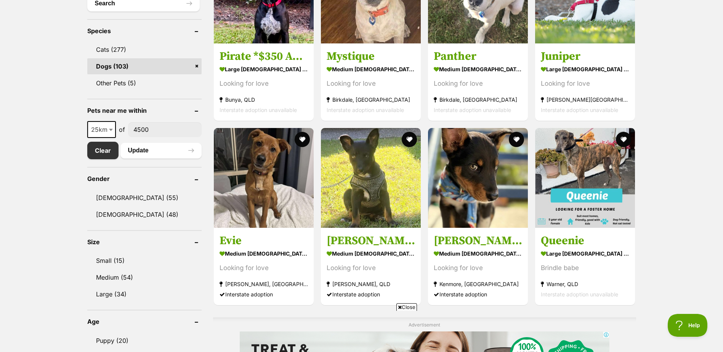
scroll to position [305, 0]
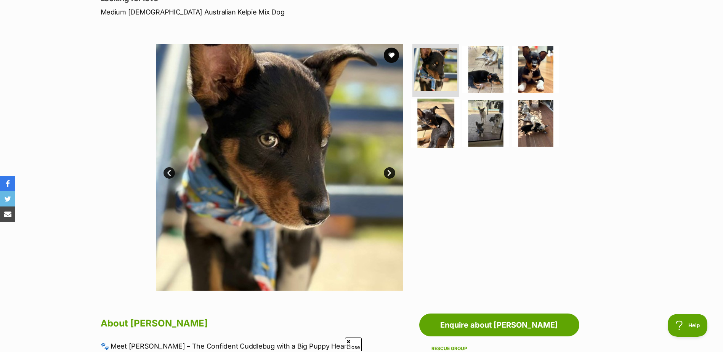
scroll to position [114, 0]
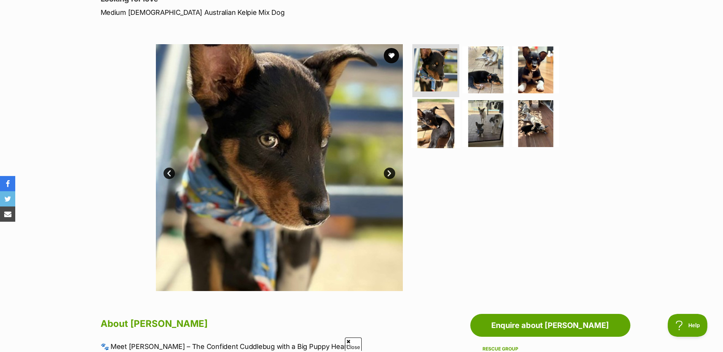
click at [439, 117] on img at bounding box center [435, 123] width 49 height 49
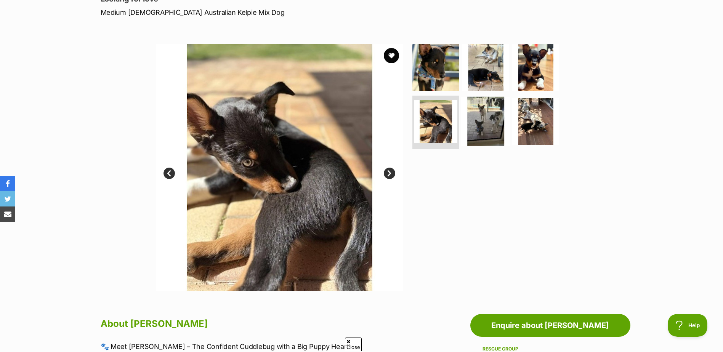
click at [482, 116] on img at bounding box center [485, 121] width 49 height 49
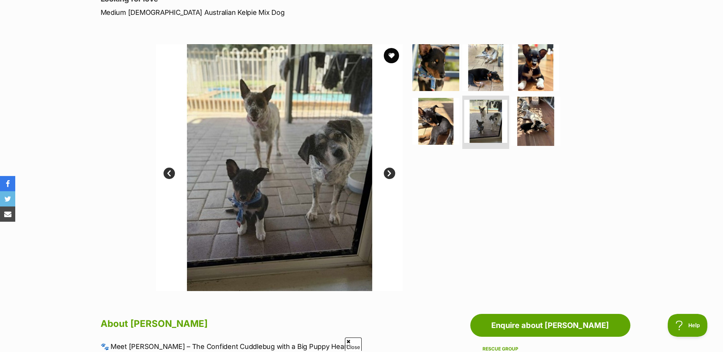
click at [533, 106] on img at bounding box center [535, 121] width 49 height 49
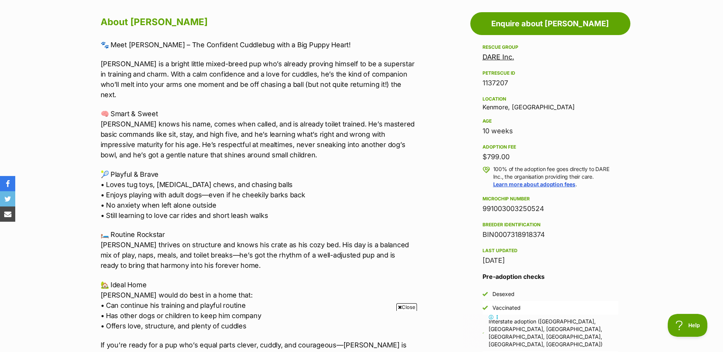
scroll to position [419, 0]
